Goal: Information Seeking & Learning: Compare options

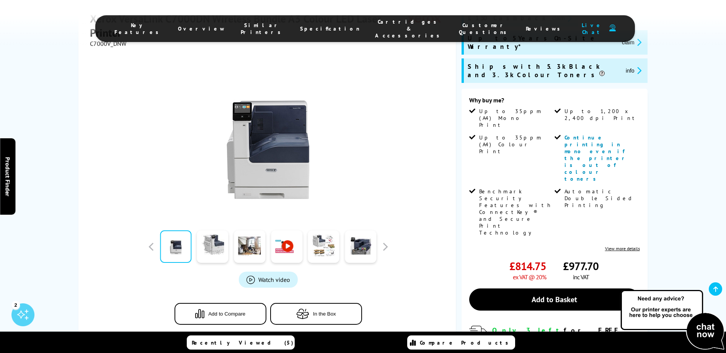
scroll to position [115, 0]
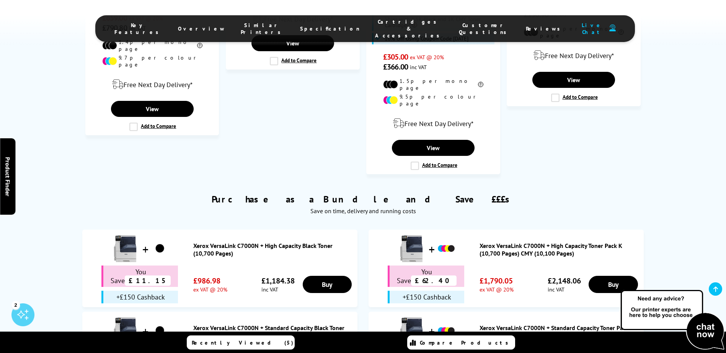
scroll to position [781, 0]
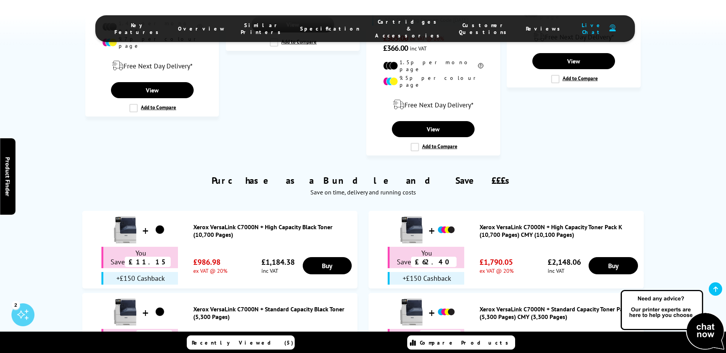
click at [515, 223] on link "Xerox VersaLink C7000N + High Capacity Toner Pack K (10,700 Pages) CMY (10,100 …" at bounding box center [559, 230] width 160 height 15
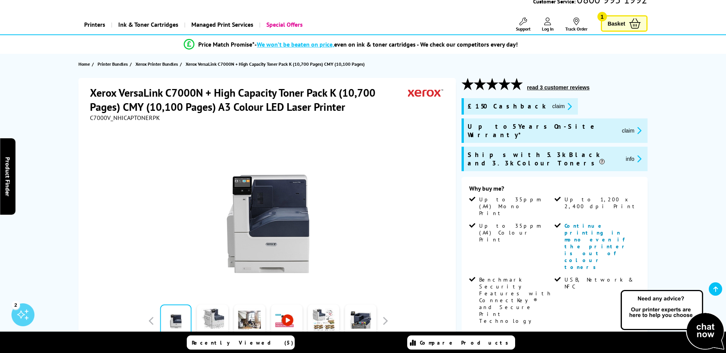
scroll to position [76, 0]
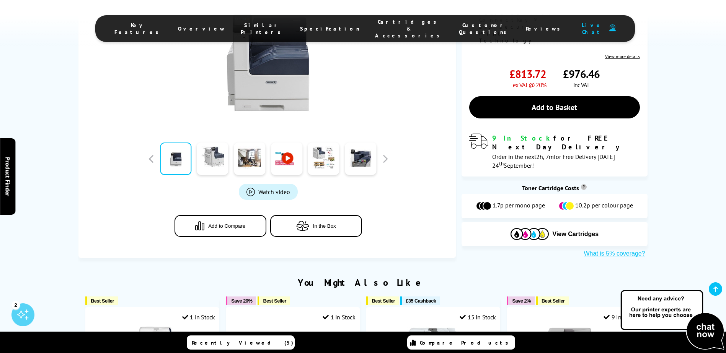
scroll to position [398, 0]
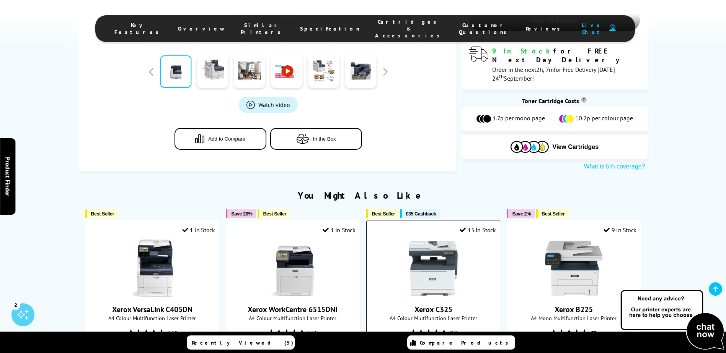
click at [432, 240] on img at bounding box center [432, 268] width 57 height 57
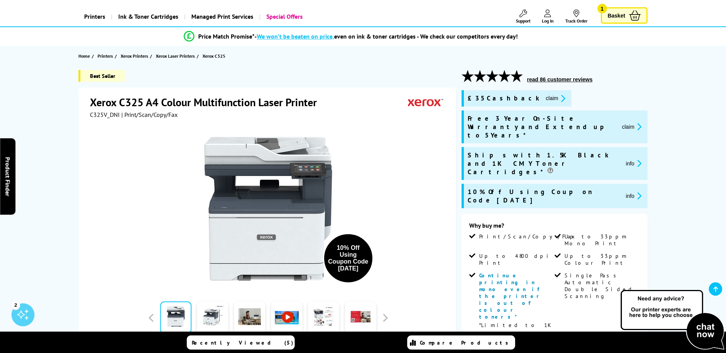
scroll to position [76, 0]
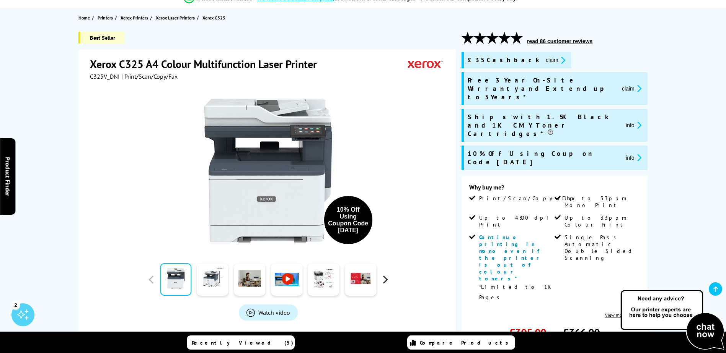
click at [387, 280] on button "button" at bounding box center [384, 279] width 11 height 11
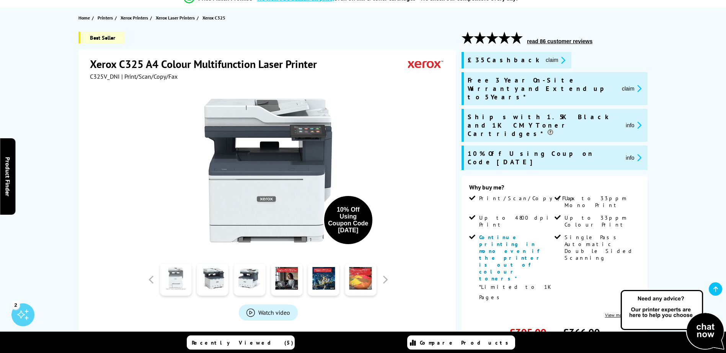
click at [179, 278] on link at bounding box center [175, 280] width 31 height 33
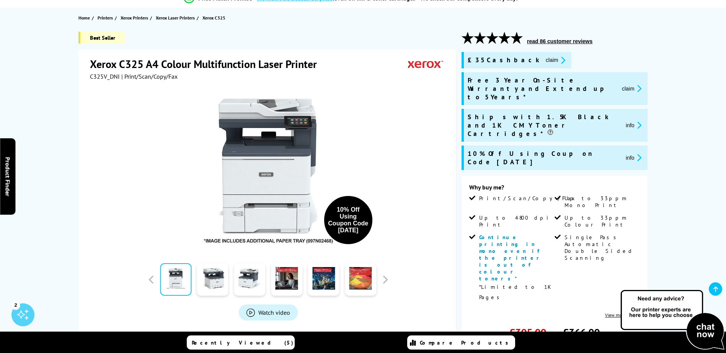
click at [267, 316] on span "Watch video" at bounding box center [274, 313] width 32 height 8
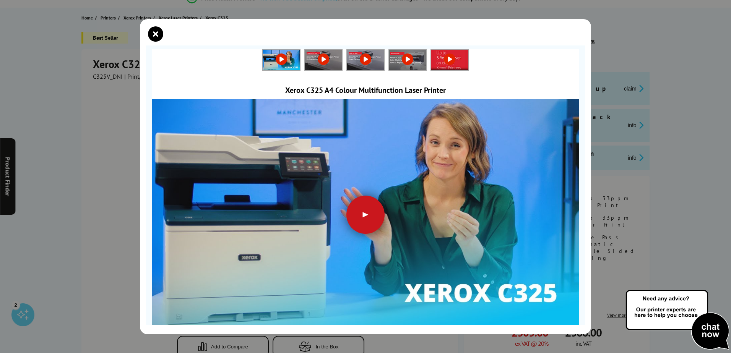
click at [359, 212] on div at bounding box center [366, 215] width 38 height 38
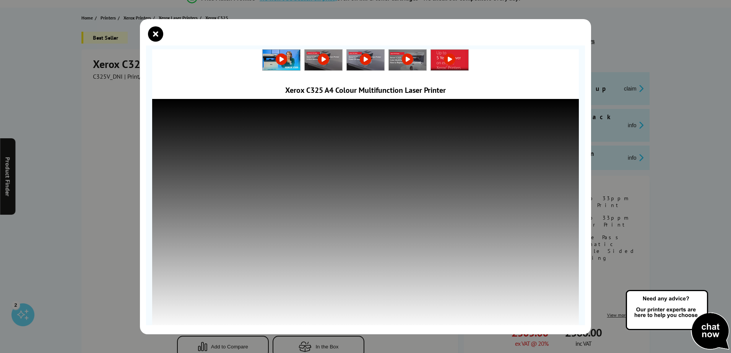
click at [685, 256] on div at bounding box center [365, 176] width 731 height 353
click at [711, 217] on div at bounding box center [365, 176] width 731 height 353
click at [79, 142] on div at bounding box center [365, 176] width 731 height 353
click at [154, 37] on icon "close modal" at bounding box center [155, 33] width 15 height 15
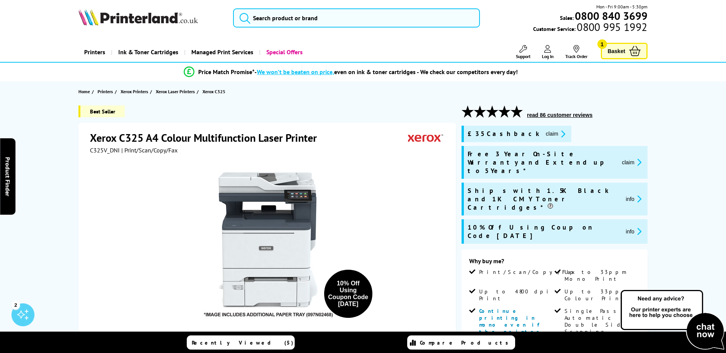
scroll to position [0, 0]
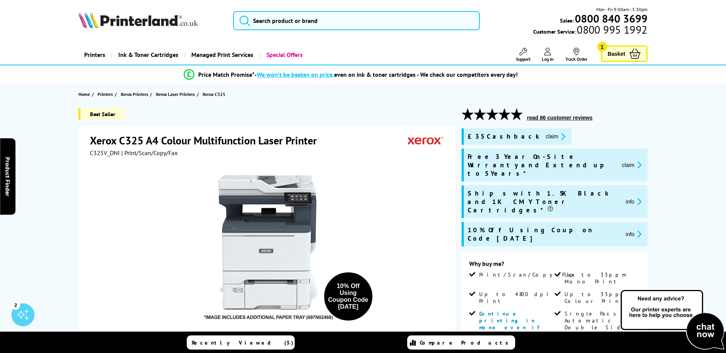
click at [566, 117] on button "read 86 customer reviews" at bounding box center [559, 117] width 70 height 7
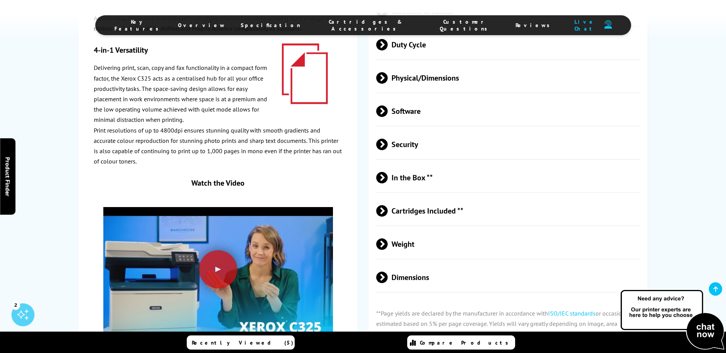
scroll to position [2372, 0]
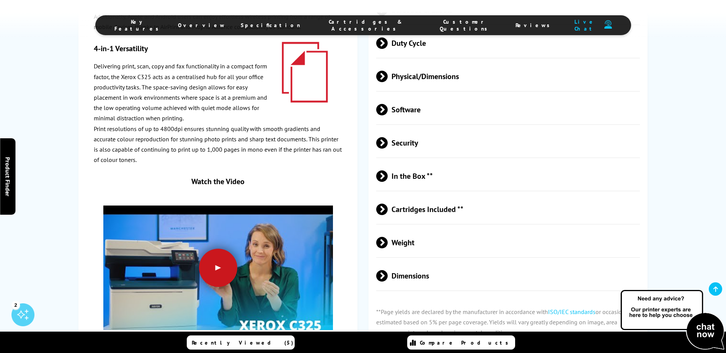
click at [221, 249] on div at bounding box center [218, 268] width 38 height 38
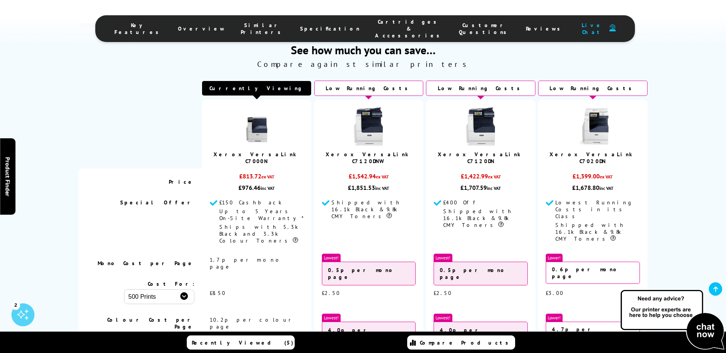
scroll to position [2387, 0]
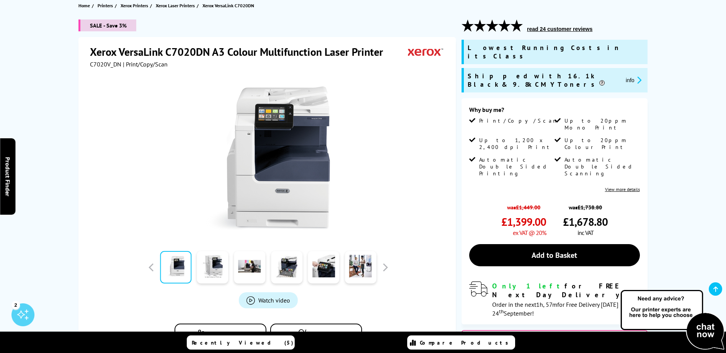
scroll to position [115, 0]
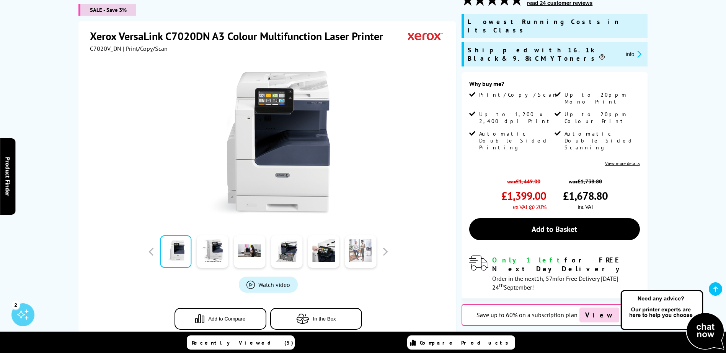
click at [357, 248] on link at bounding box center [360, 252] width 31 height 33
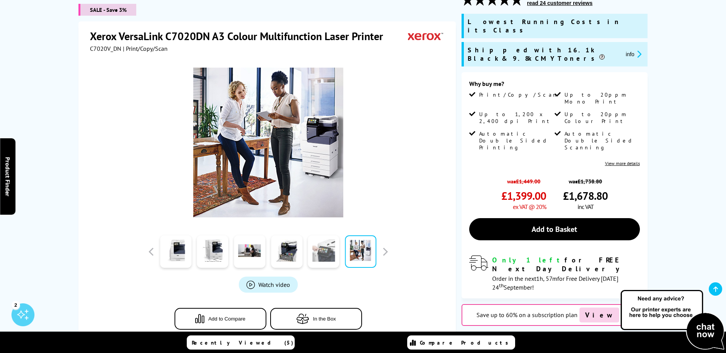
click at [334, 249] on link at bounding box center [323, 252] width 31 height 33
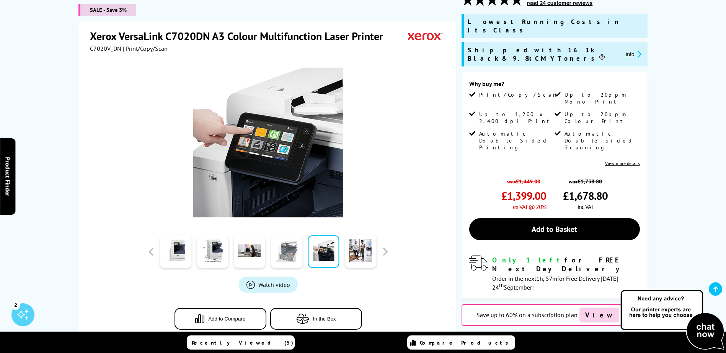
click at [283, 251] on link at bounding box center [286, 252] width 31 height 33
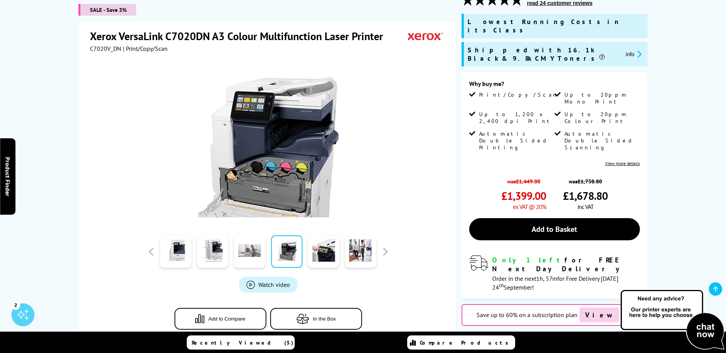
click at [246, 253] on link at bounding box center [249, 252] width 31 height 33
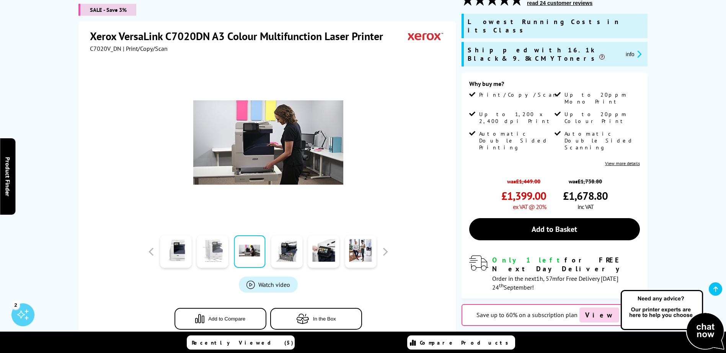
click at [214, 256] on link at bounding box center [212, 252] width 31 height 33
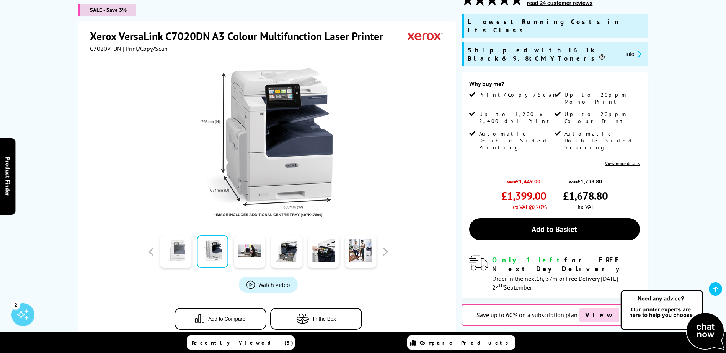
click at [172, 254] on link at bounding box center [175, 252] width 31 height 33
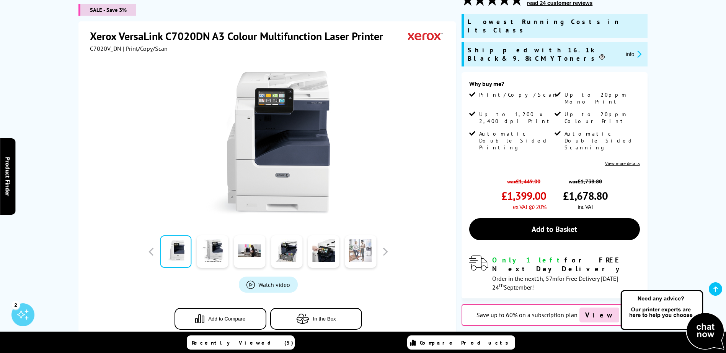
click at [365, 252] on link at bounding box center [360, 252] width 31 height 33
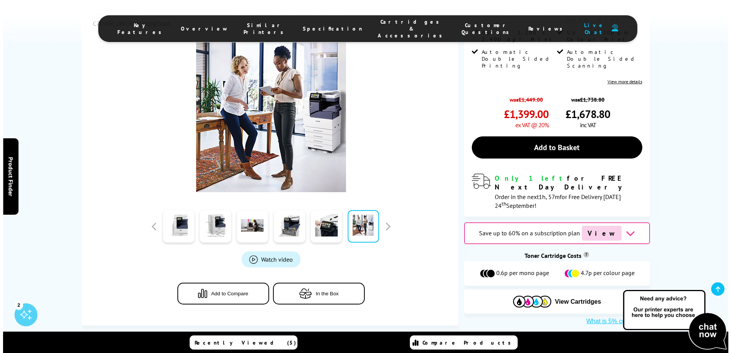
scroll to position [229, 0]
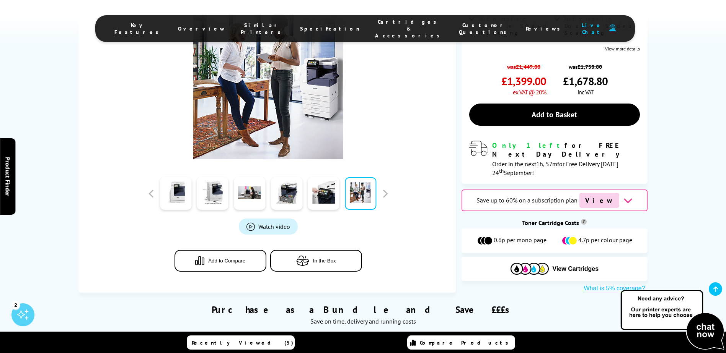
click at [274, 223] on span "Watch video" at bounding box center [274, 227] width 32 height 8
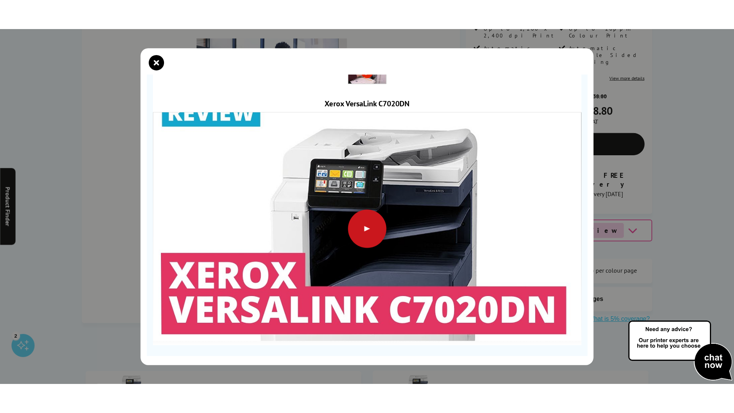
scroll to position [41, 0]
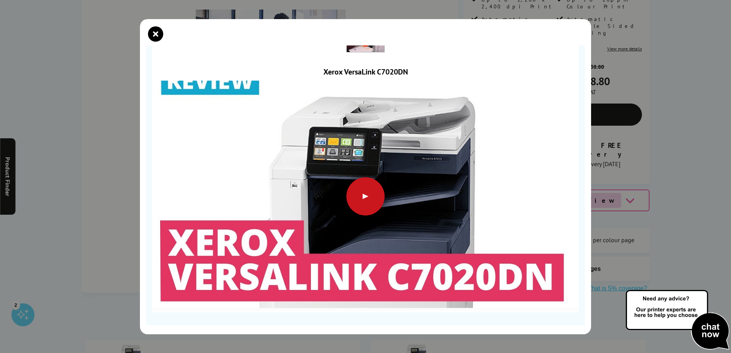
click at [359, 192] on div at bounding box center [366, 196] width 38 height 38
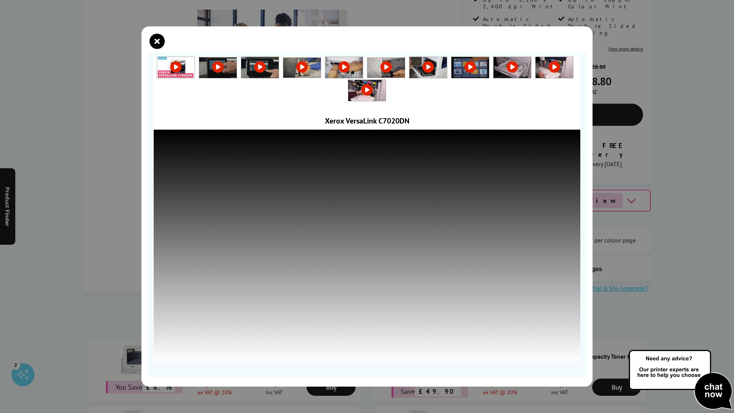
scroll to position [0, 0]
